Goal: Task Accomplishment & Management: Complete application form

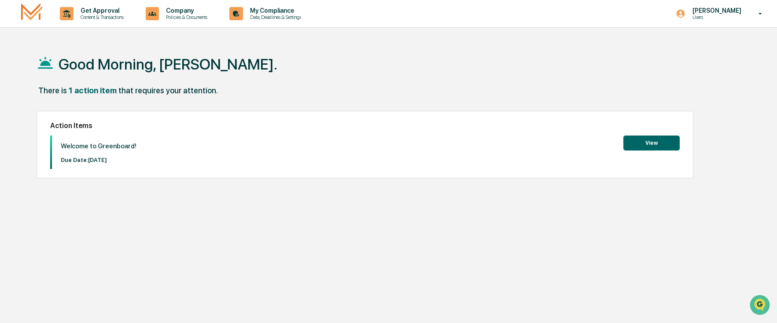
click at [639, 144] on button "View" at bounding box center [651, 143] width 56 height 15
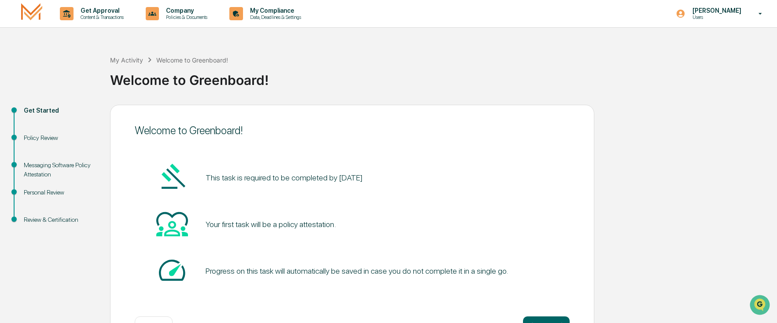
scroll to position [32, 0]
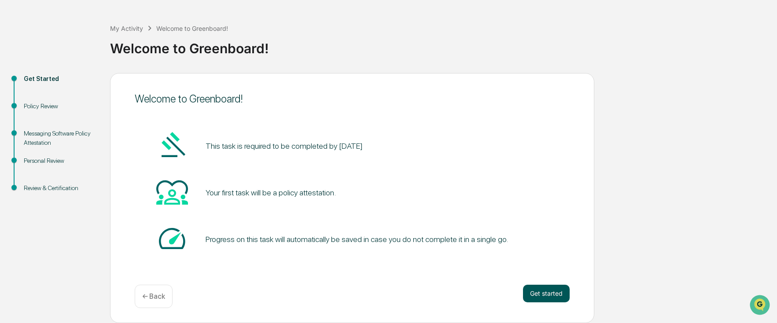
click at [538, 293] on button "Get started" at bounding box center [546, 294] width 47 height 18
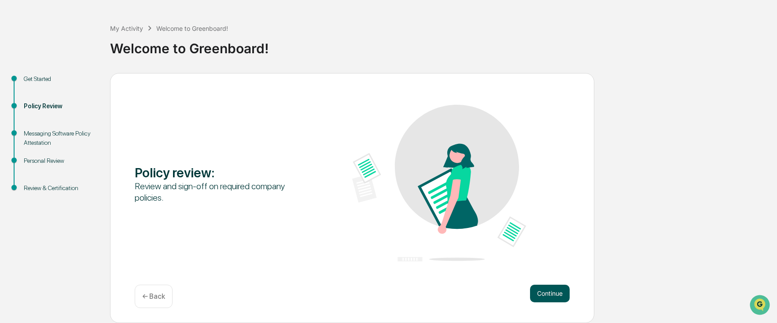
click at [537, 295] on button "Continue" at bounding box center [550, 294] width 40 height 18
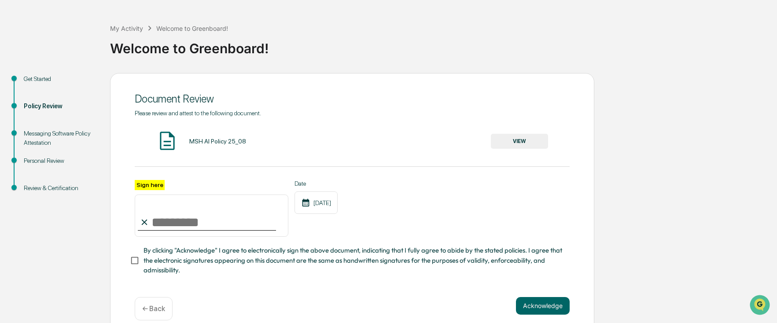
click at [193, 224] on input "Sign here" at bounding box center [212, 215] width 154 height 42
type input "**********"
click at [529, 143] on button "VIEW" at bounding box center [519, 141] width 57 height 15
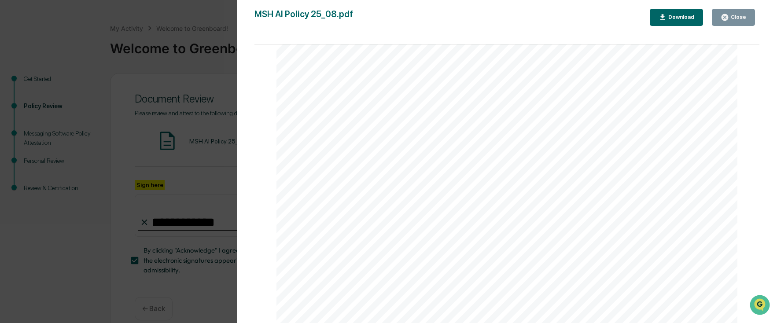
scroll to position [1377, 0]
click at [726, 16] on icon "button" at bounding box center [724, 17] width 8 height 8
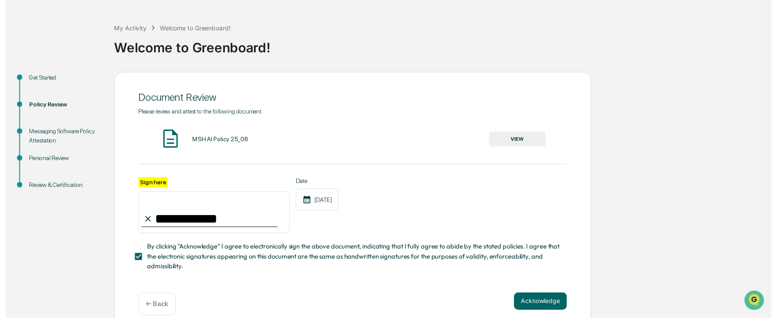
scroll to position [43, 0]
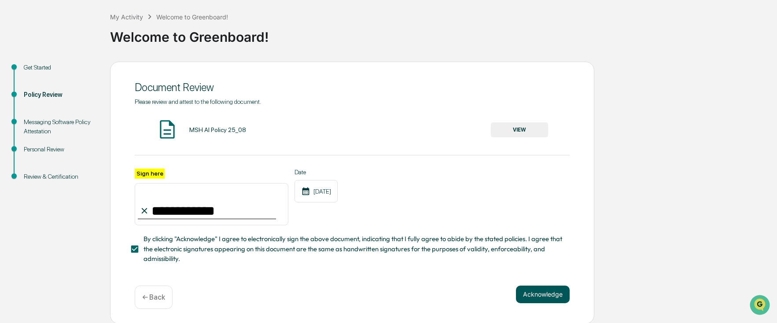
click at [535, 291] on button "Acknowledge" at bounding box center [543, 295] width 54 height 18
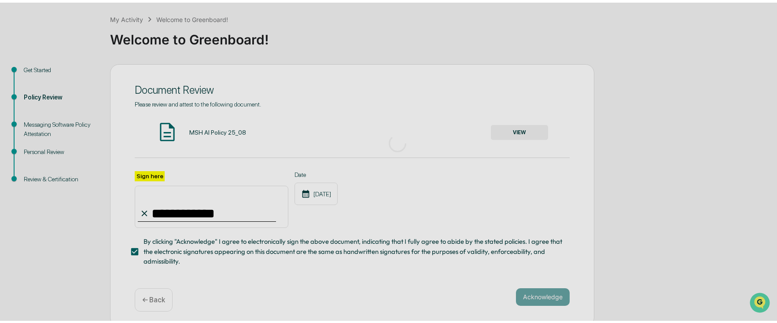
scroll to position [32, 0]
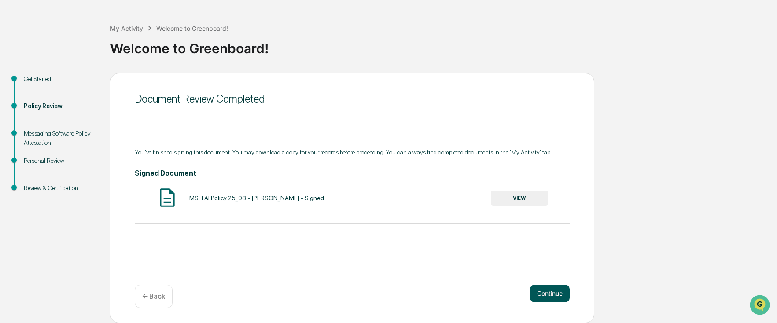
click at [564, 292] on button "Continue" at bounding box center [550, 294] width 40 height 18
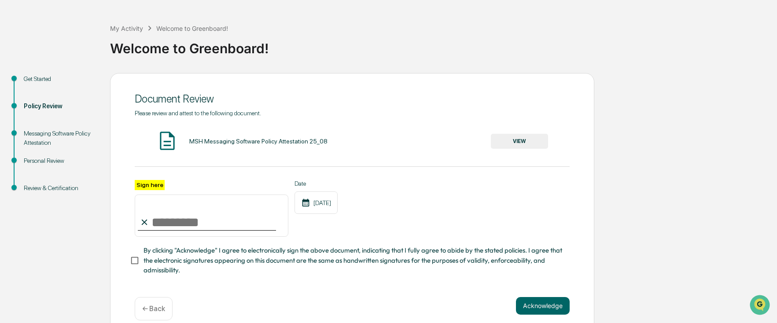
click at [516, 142] on button "VIEW" at bounding box center [519, 141] width 57 height 15
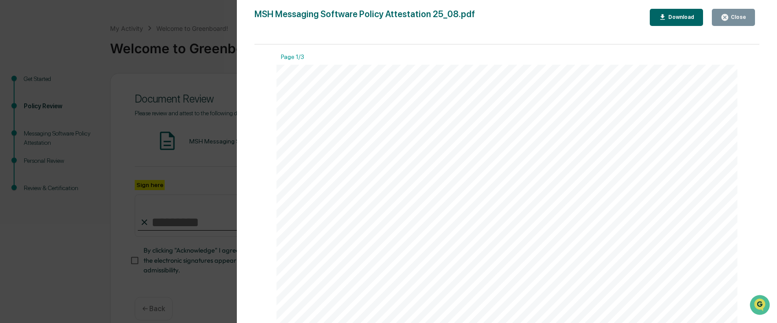
scroll to position [91, 0]
click at [719, 15] on button "Close" at bounding box center [732, 17] width 43 height 17
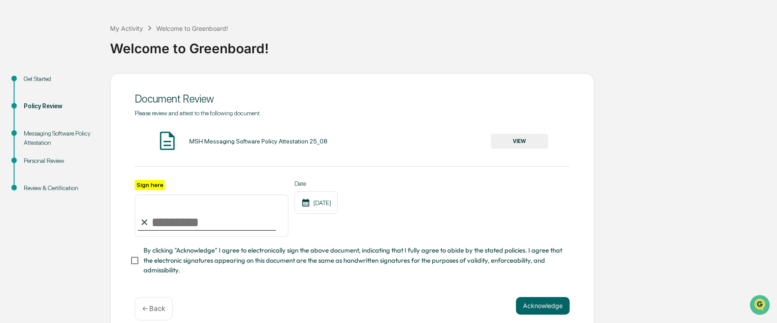
click at [181, 224] on input "Sign here" at bounding box center [212, 215] width 154 height 42
type input "**********"
click at [526, 307] on button "Acknowledge" at bounding box center [543, 306] width 54 height 18
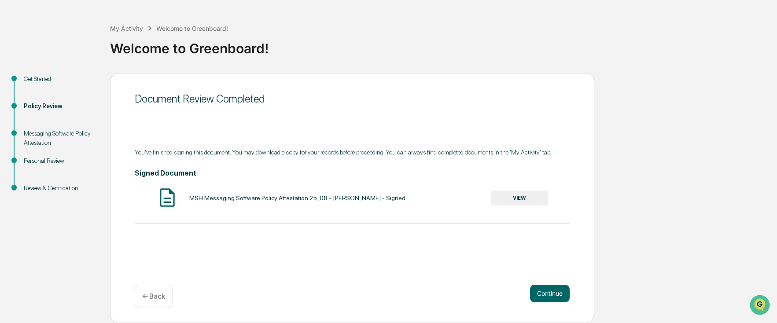
click at [527, 202] on button "VIEW" at bounding box center [519, 198] width 57 height 15
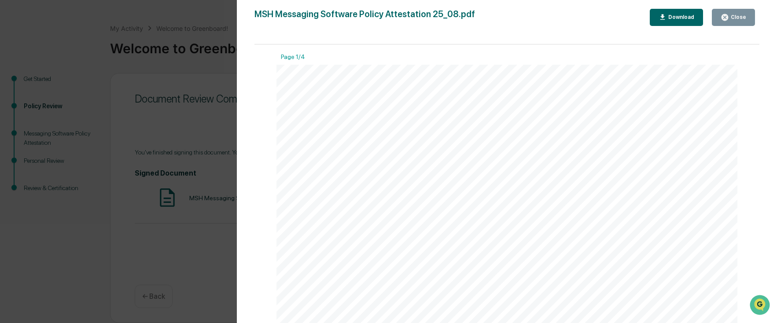
scroll to position [301, 0]
click at [733, 15] on div "Close" at bounding box center [737, 17] width 17 height 6
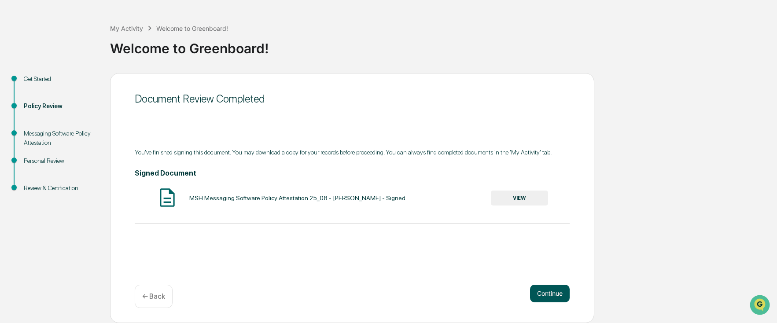
click at [546, 288] on button "Continue" at bounding box center [550, 294] width 40 height 18
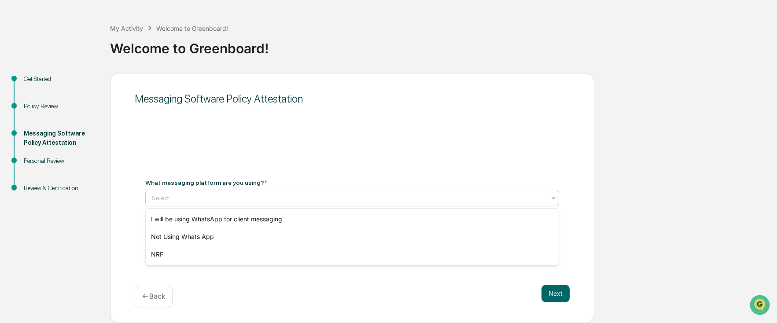
click at [216, 199] on div at bounding box center [348, 198] width 393 height 9
click at [208, 234] on div "Not Using Whats App" at bounding box center [352, 237] width 413 height 18
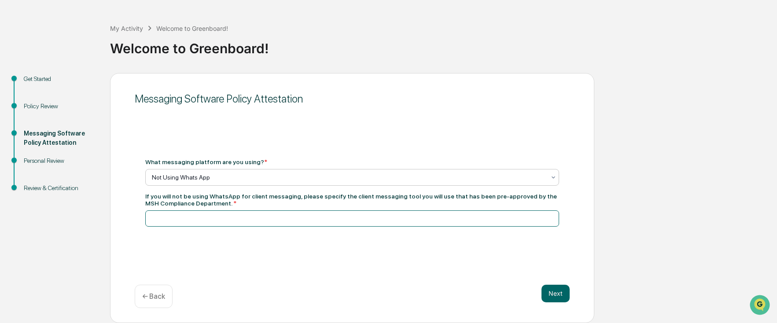
click at [268, 217] on input at bounding box center [352, 218] width 414 height 16
type input "*********"
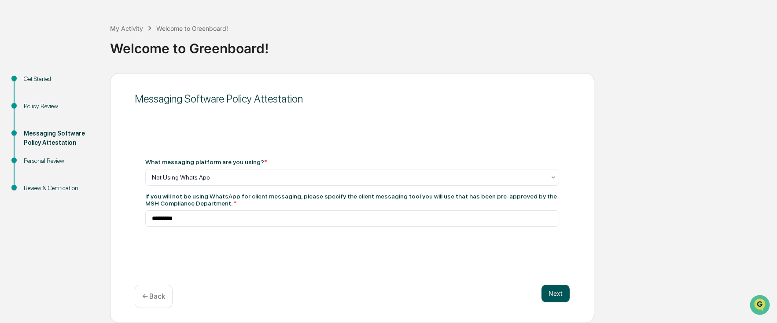
click at [554, 298] on button "Next" at bounding box center [555, 294] width 28 height 18
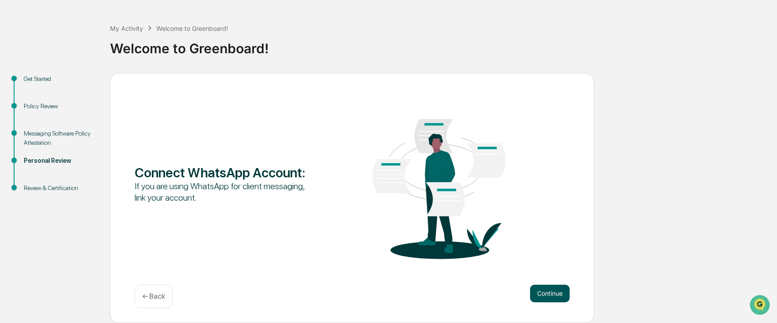
click at [548, 295] on button "Continue" at bounding box center [550, 294] width 40 height 18
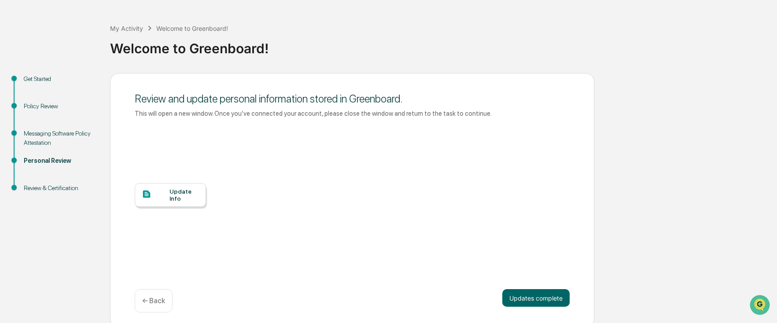
click at [166, 191] on div at bounding box center [156, 194] width 28 height 11
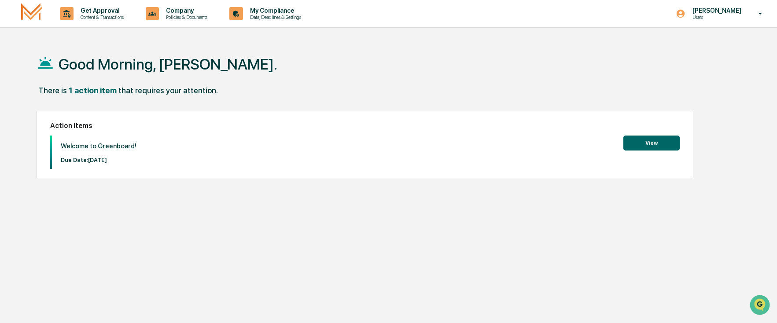
click at [658, 140] on button "View" at bounding box center [651, 143] width 56 height 15
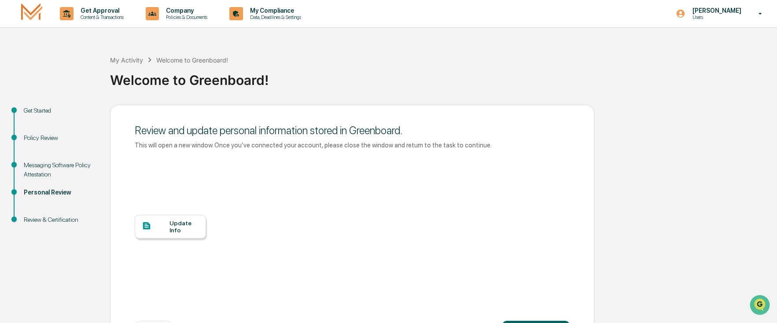
scroll to position [35, 0]
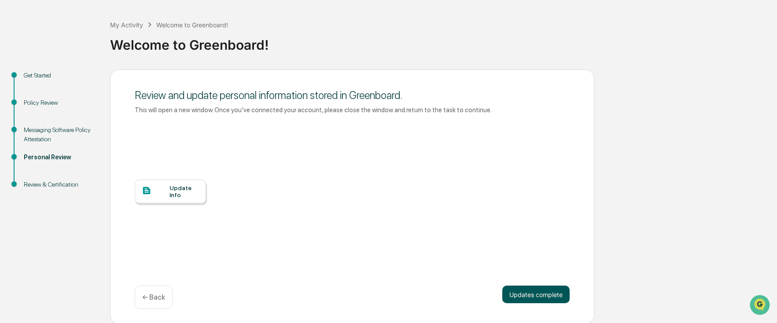
click at [513, 291] on button "Updates complete" at bounding box center [535, 295] width 67 height 18
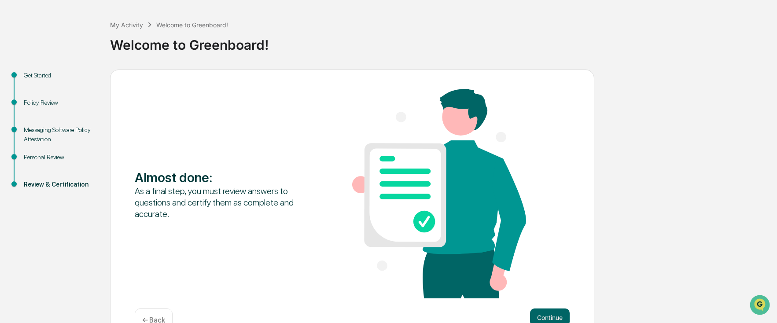
scroll to position [58, 0]
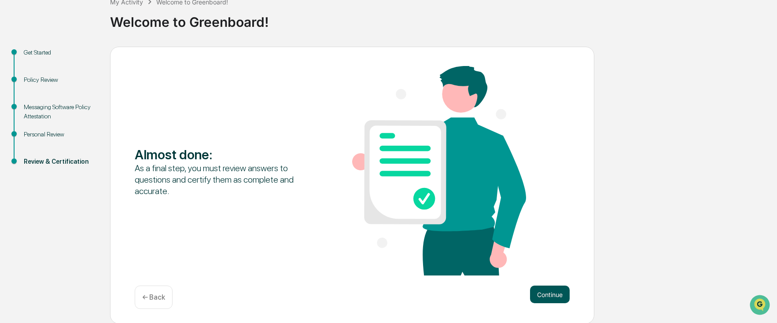
click at [557, 297] on button "Continue" at bounding box center [550, 295] width 40 height 18
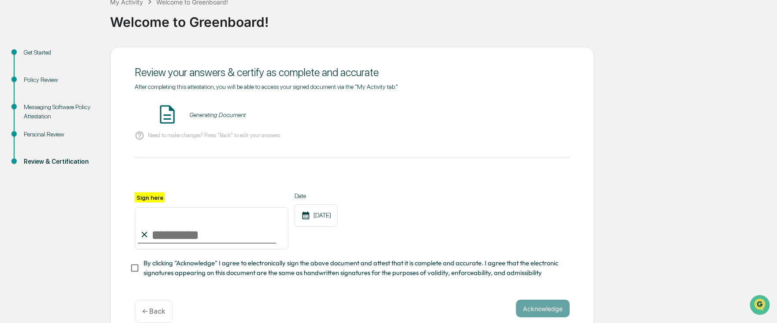
click at [187, 226] on input "Sign here" at bounding box center [212, 228] width 154 height 42
type input "**********"
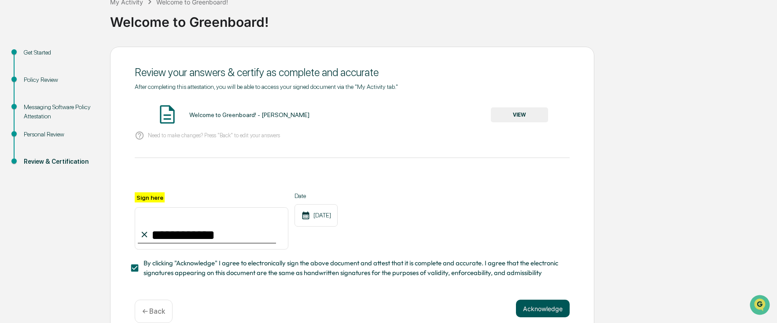
click at [544, 308] on button "Acknowledge" at bounding box center [543, 309] width 54 height 18
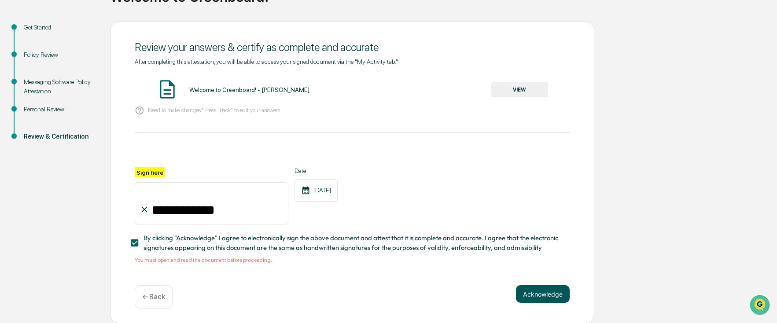
click at [547, 297] on button "Acknowledge" at bounding box center [543, 294] width 54 height 18
click at [517, 91] on button "VIEW" at bounding box center [519, 89] width 57 height 15
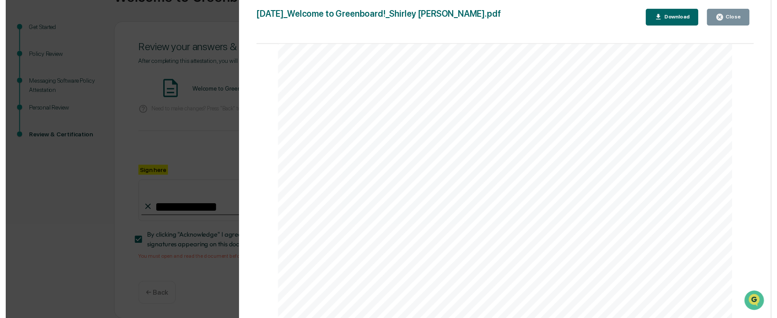
scroll to position [0, 0]
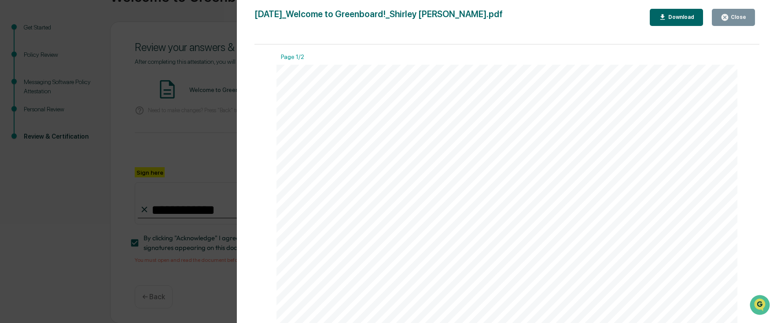
click at [672, 18] on div "Download" at bounding box center [680, 17] width 28 height 6
click at [728, 18] on icon "button" at bounding box center [724, 17] width 7 height 7
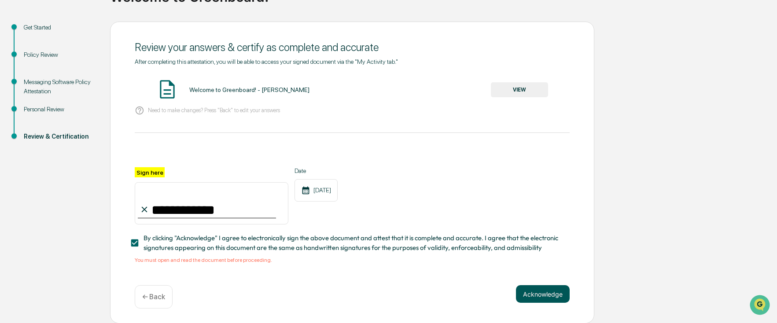
click at [539, 290] on button "Acknowledge" at bounding box center [543, 294] width 54 height 18
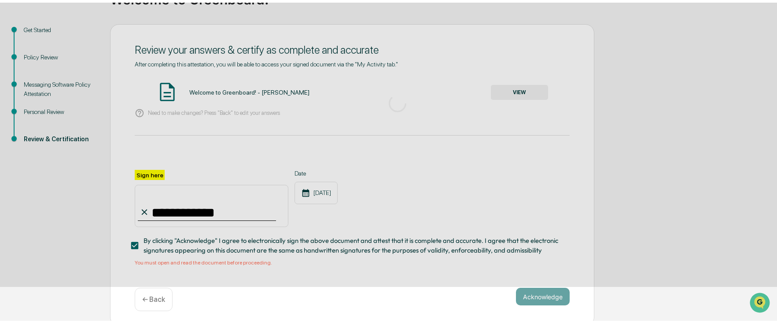
scroll to position [32, 0]
